Goal: Transaction & Acquisition: Purchase product/service

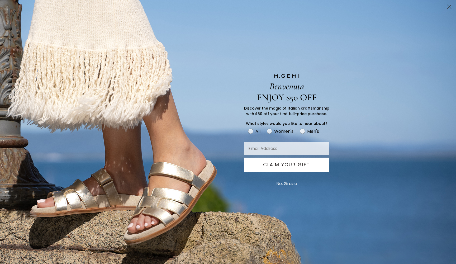
click at [163, 199] on div "Benvenuta ENJOY $50 OFF Discover the magic of Italian craftsmanship with $50 of…" at bounding box center [228, 132] width 206 height 264
click at [291, 185] on button "No, Grazie" at bounding box center [287, 183] width 26 height 13
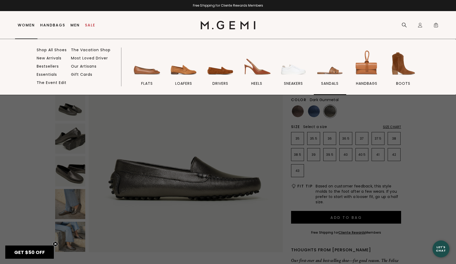
click at [337, 70] on img at bounding box center [330, 64] width 30 height 30
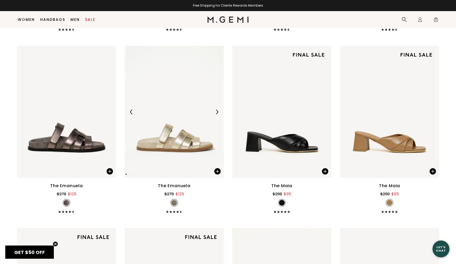
scroll to position [1715, 0]
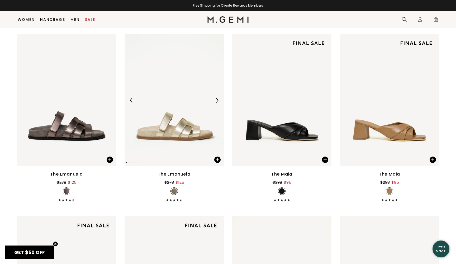
click at [178, 130] on img at bounding box center [174, 100] width 99 height 132
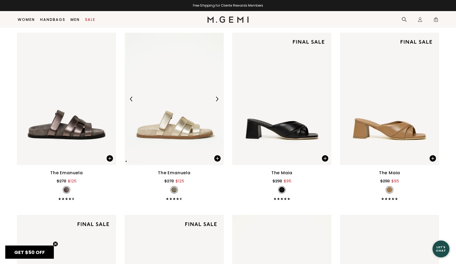
scroll to position [1729, 0]
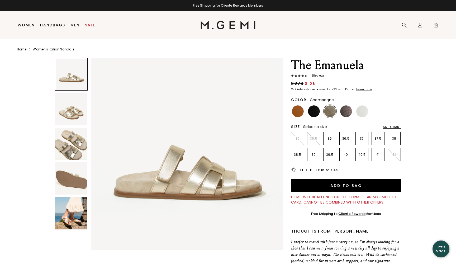
click at [78, 117] on img at bounding box center [71, 109] width 32 height 32
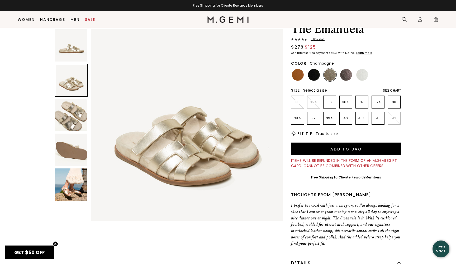
scroll to position [26, 0]
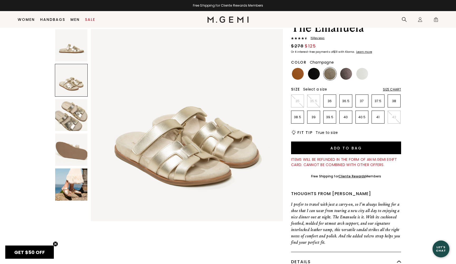
click at [79, 123] on img at bounding box center [71, 115] width 32 height 32
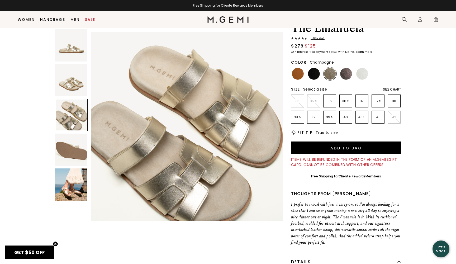
scroll to position [395, 0]
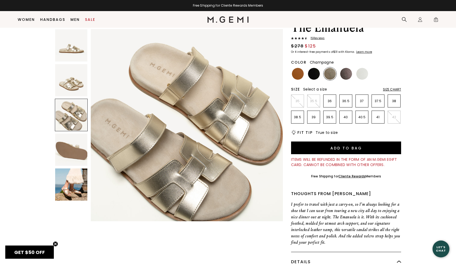
click at [78, 145] on img at bounding box center [71, 150] width 32 height 32
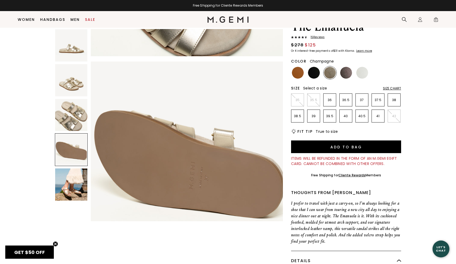
scroll to position [593, 0]
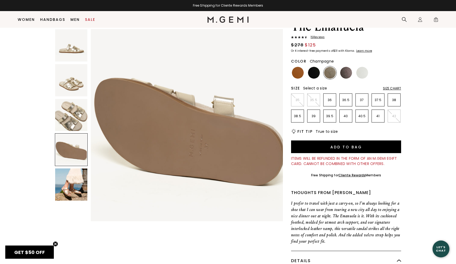
click at [77, 177] on img at bounding box center [71, 184] width 32 height 32
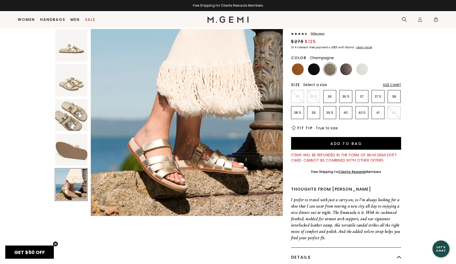
scroll to position [795, 0]
click at [317, 114] on p "39" at bounding box center [314, 113] width 12 height 4
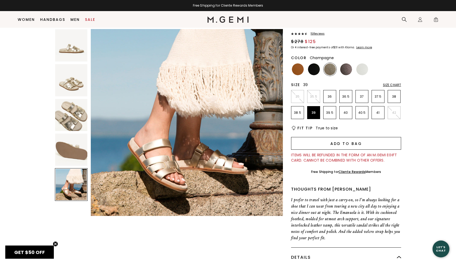
click at [358, 144] on button "Add to Bag" at bounding box center [346, 143] width 110 height 13
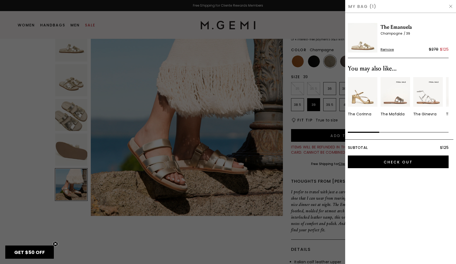
click at [299, 168] on div at bounding box center [228, 132] width 456 height 264
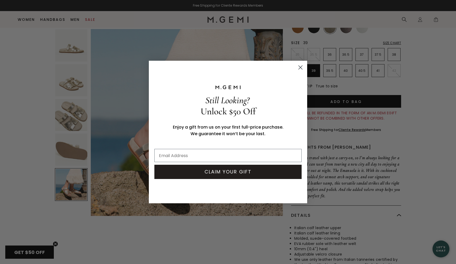
scroll to position [74, 0]
click at [301, 66] on icon "Close dialog" at bounding box center [301, 68] width 4 height 4
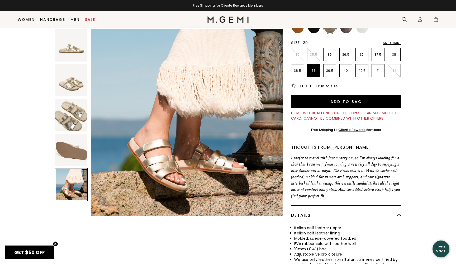
click at [74, 152] on img at bounding box center [71, 150] width 32 height 32
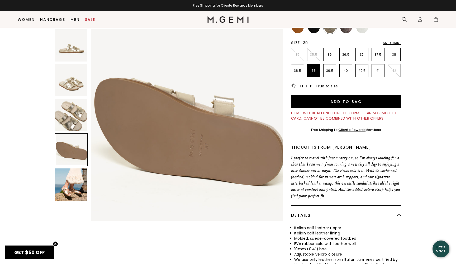
click at [78, 115] on img at bounding box center [71, 115] width 32 height 32
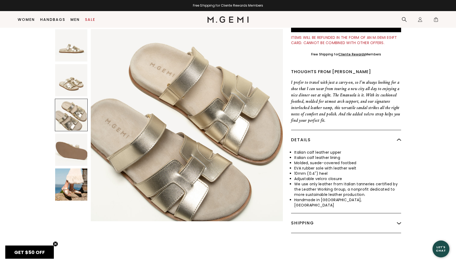
scroll to position [149, 0]
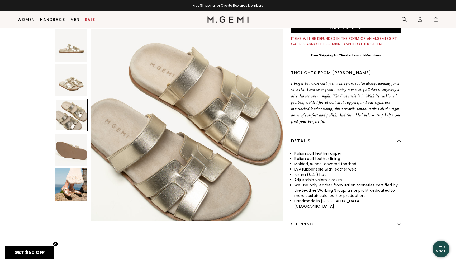
click at [71, 181] on img at bounding box center [71, 184] width 32 height 32
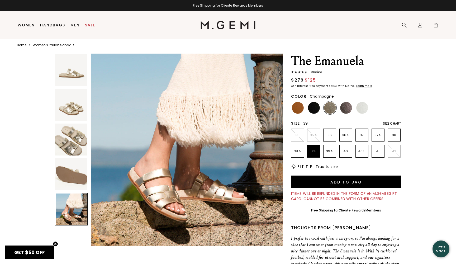
scroll to position [4, 0]
click at [436, 24] on span "1" at bounding box center [435, 25] width 5 height 5
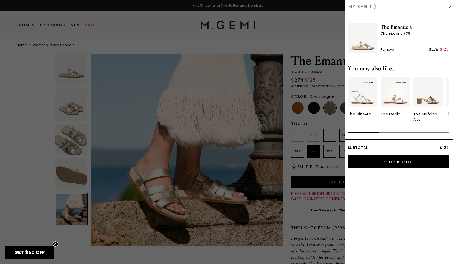
scroll to position [0, 0]
